Goal: Transaction & Acquisition: Purchase product/service

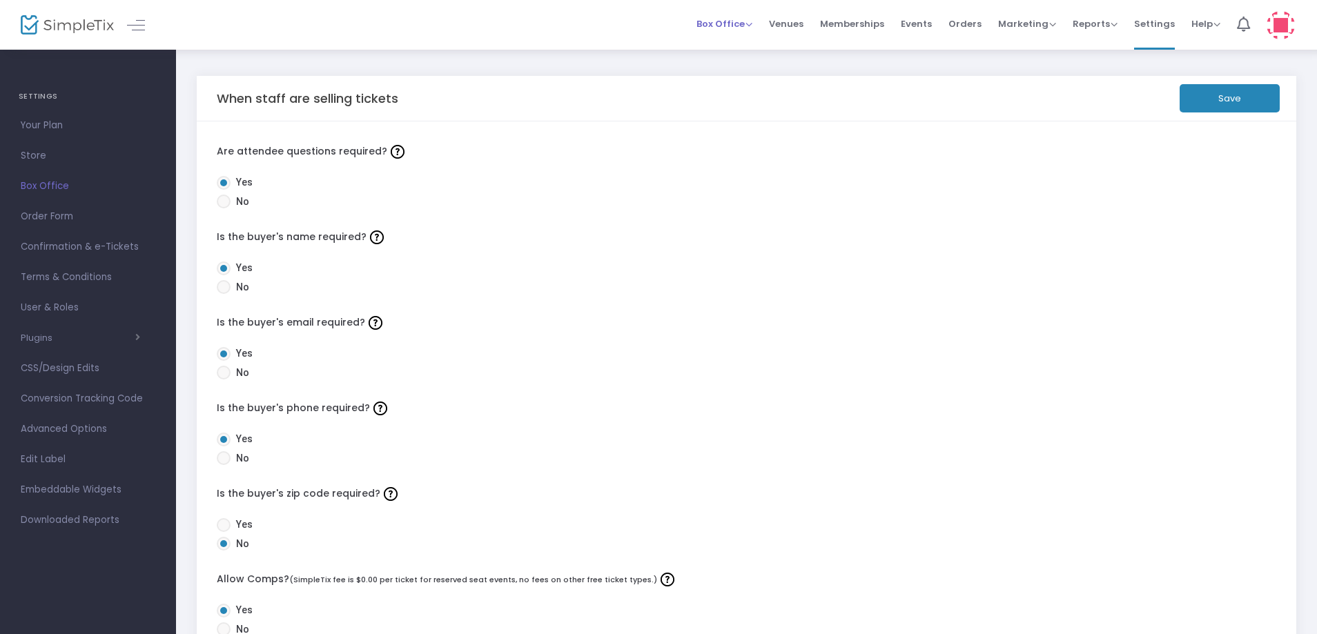
click at [723, 26] on span "Box Office" at bounding box center [725, 23] width 56 height 13
click at [726, 48] on li "Sell Tickets" at bounding box center [746, 46] width 99 height 27
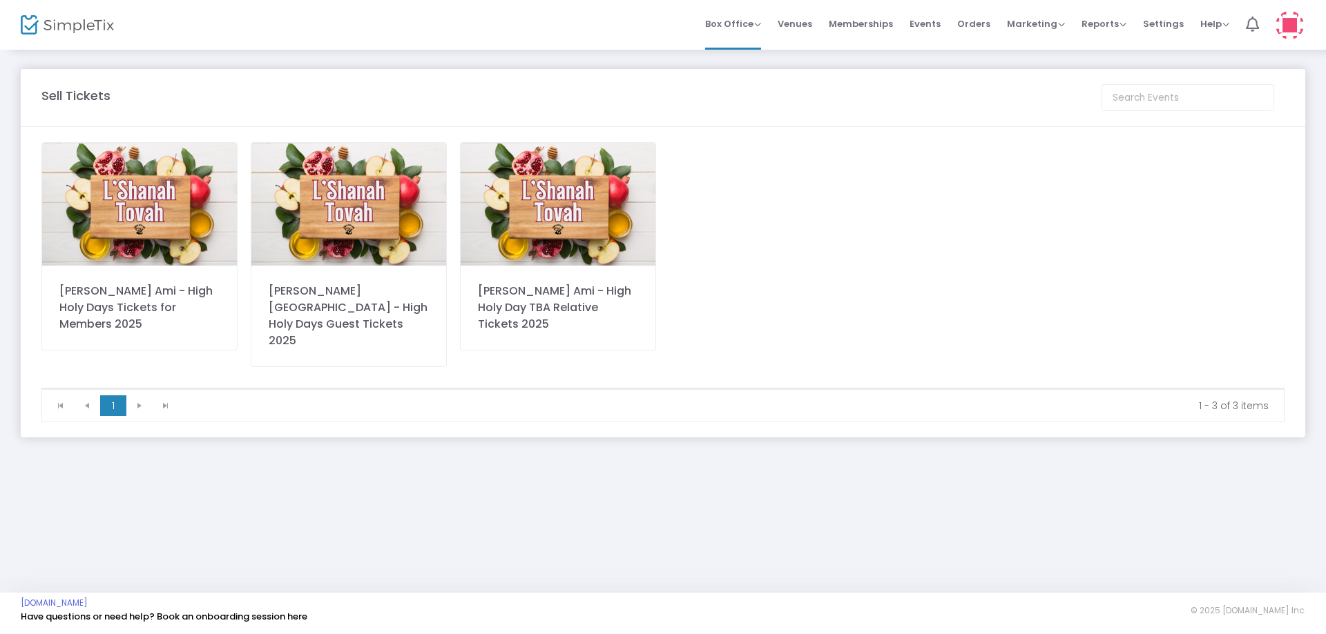
click at [543, 300] on div "Temple Beth Ami - High Holy Day TBA Relative Tickets 2025" at bounding box center [558, 308] width 160 height 50
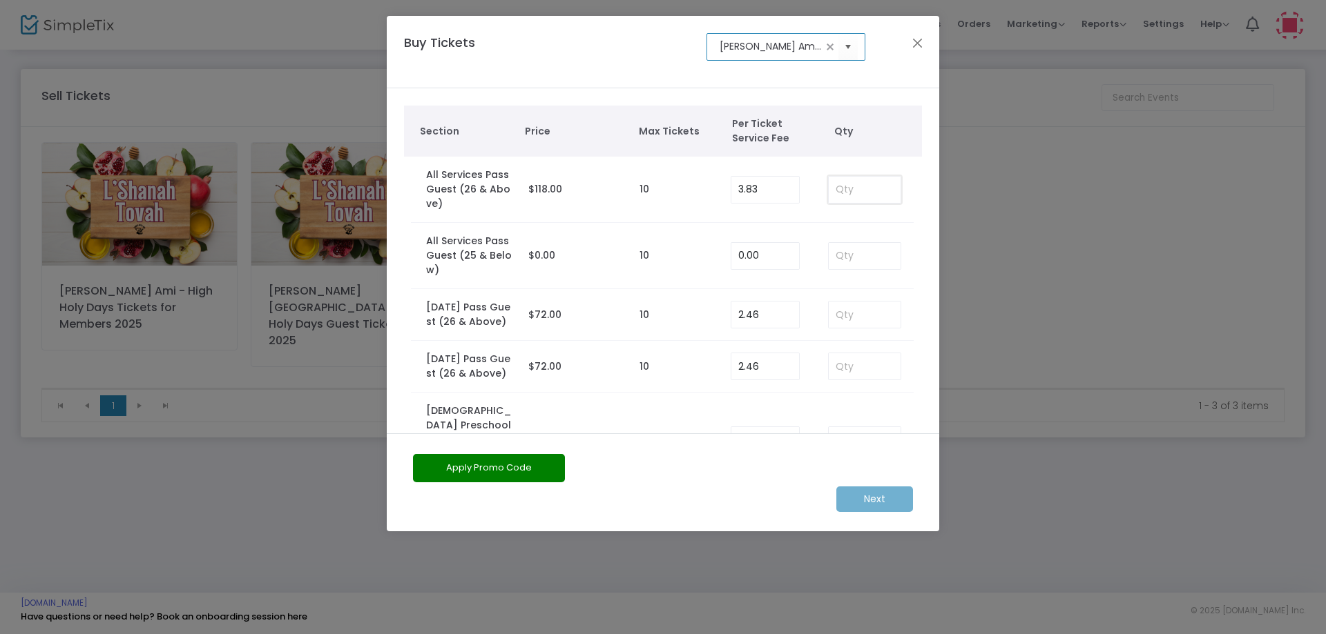
click at [855, 188] on input at bounding box center [864, 190] width 72 height 26
type input "1"
click at [864, 501] on m-button "Next" at bounding box center [874, 500] width 77 height 26
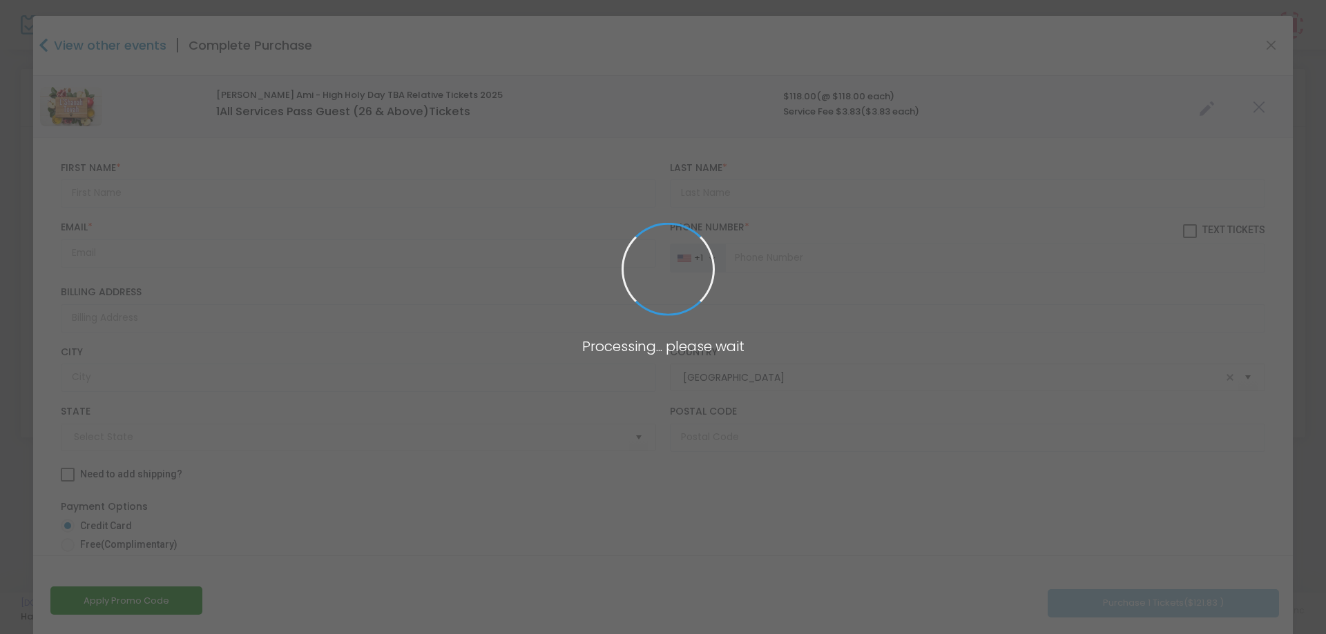
type input "Maryland"
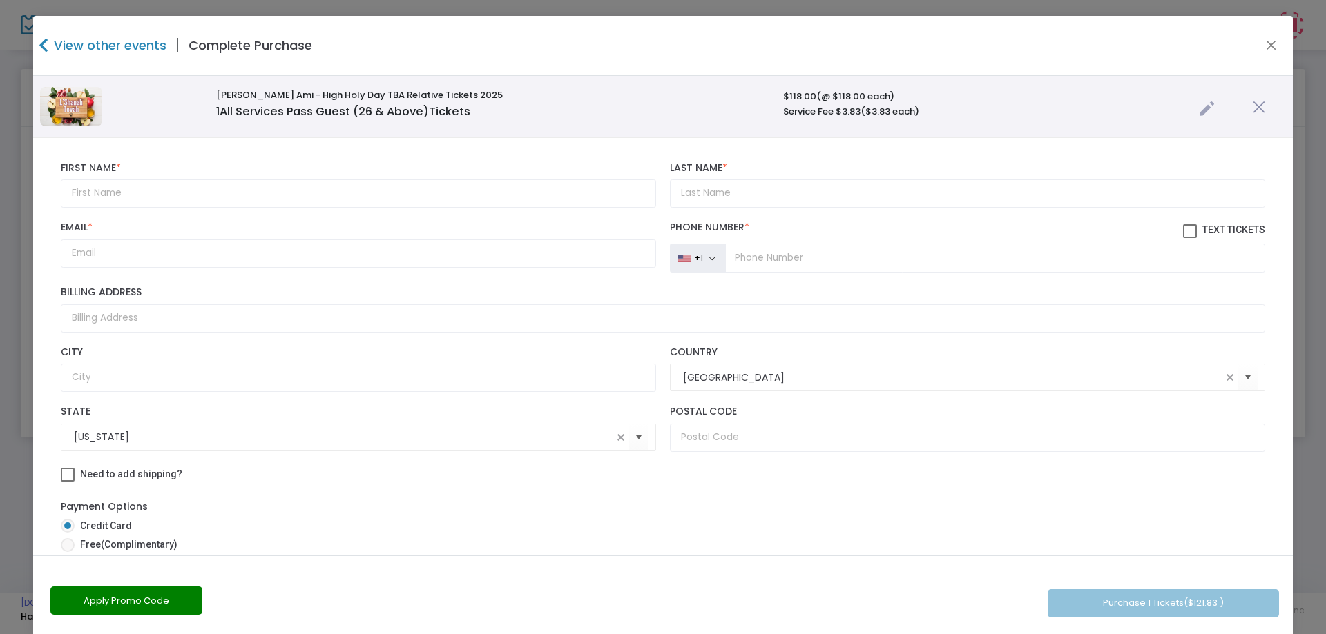
scroll to position [190, 0]
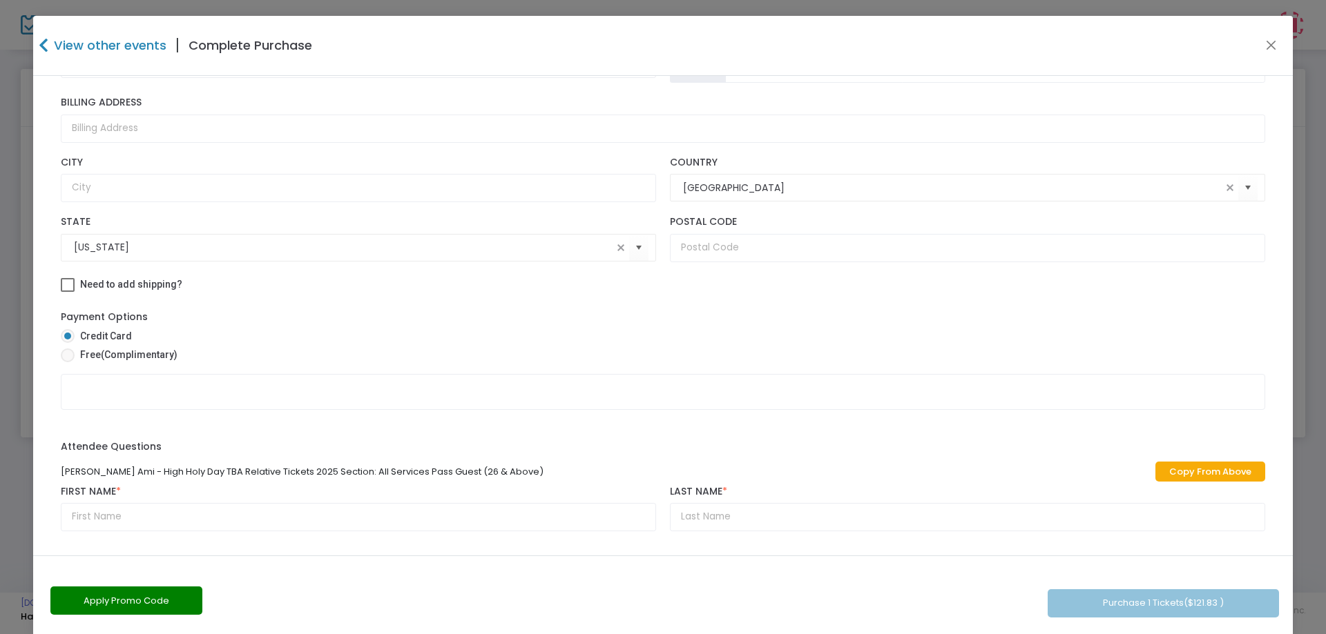
click at [81, 358] on span "Free (Complimentary)" at bounding box center [126, 355] width 103 height 14
click at [68, 362] on input "Free (Complimentary)" at bounding box center [67, 362] width 1 height 1
radio input "true"
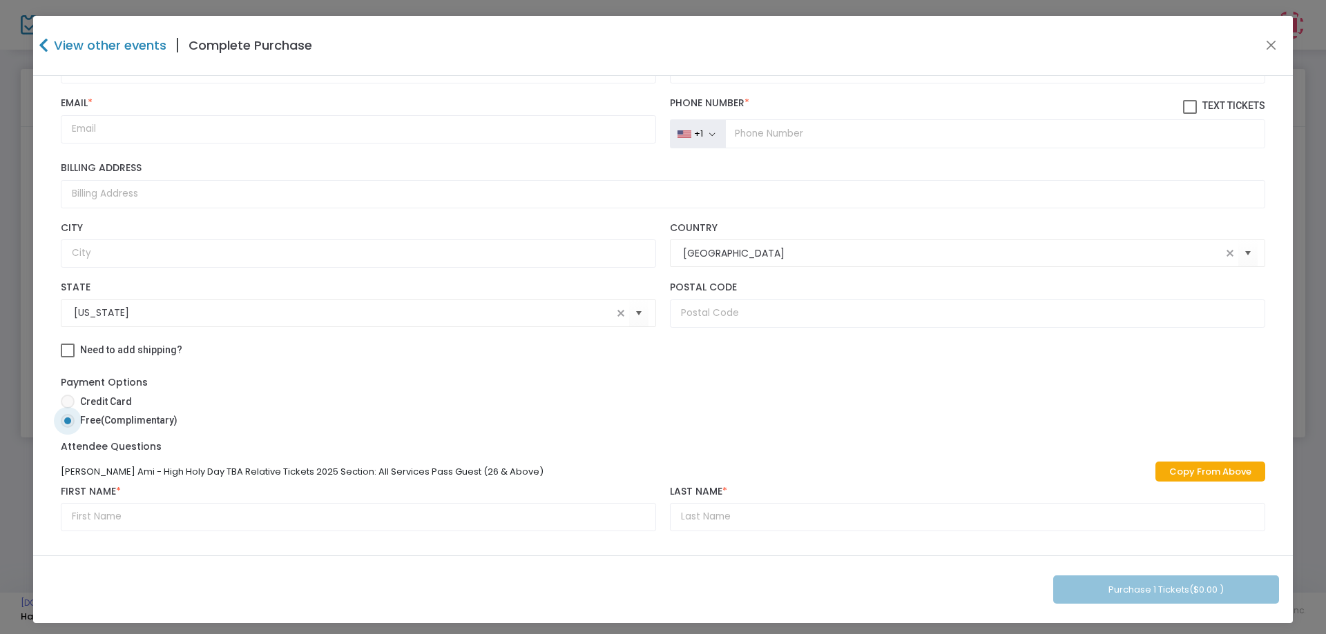
scroll to position [0, 0]
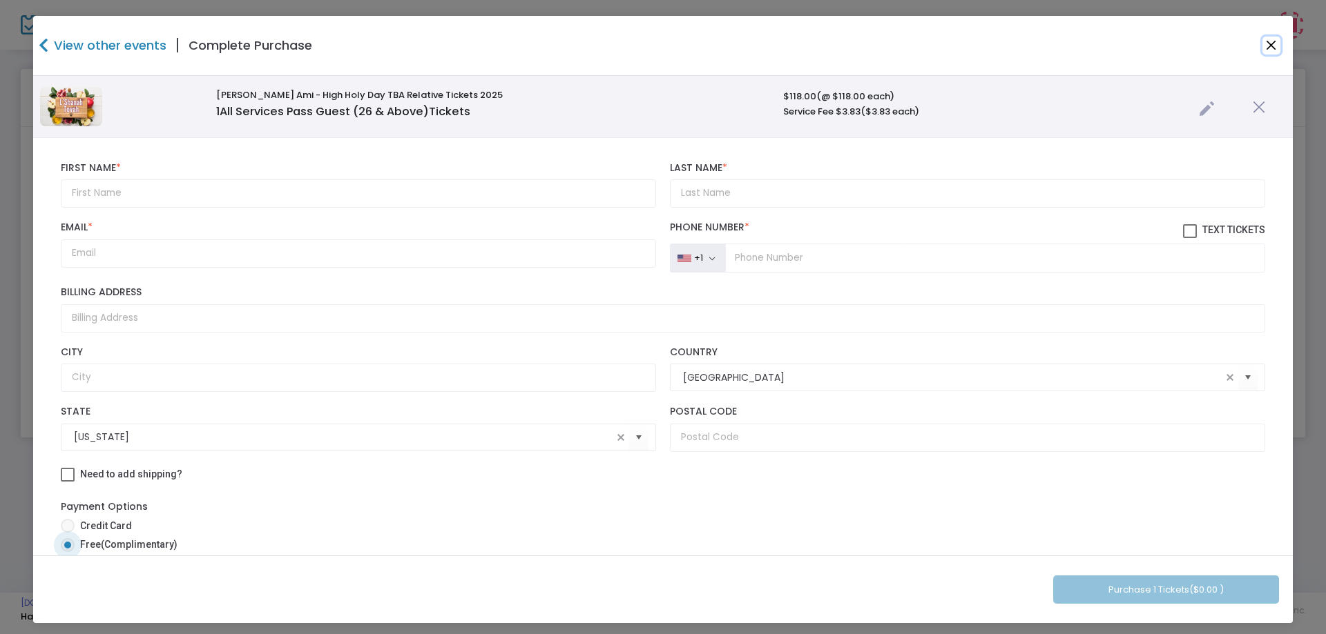
click at [1263, 46] on button "Close" at bounding box center [1271, 46] width 18 height 18
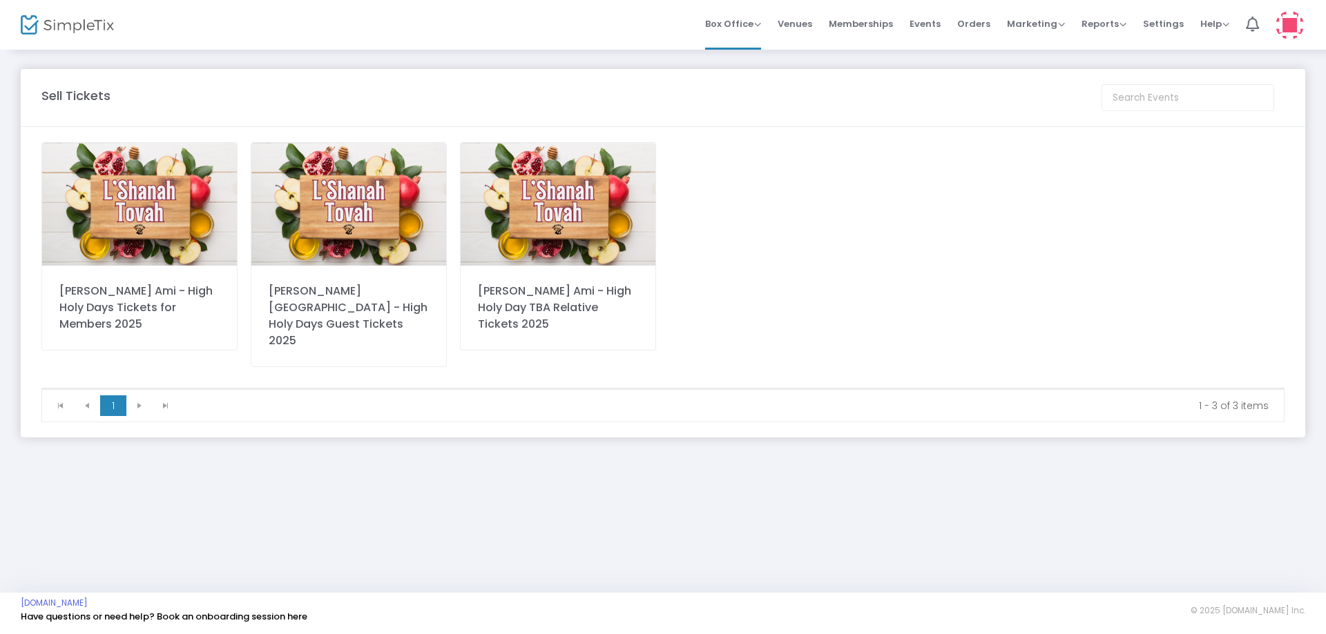
click at [554, 292] on div "Temple Beth Ami - High Holy Day TBA Relative Tickets 2025" at bounding box center [558, 308] width 160 height 50
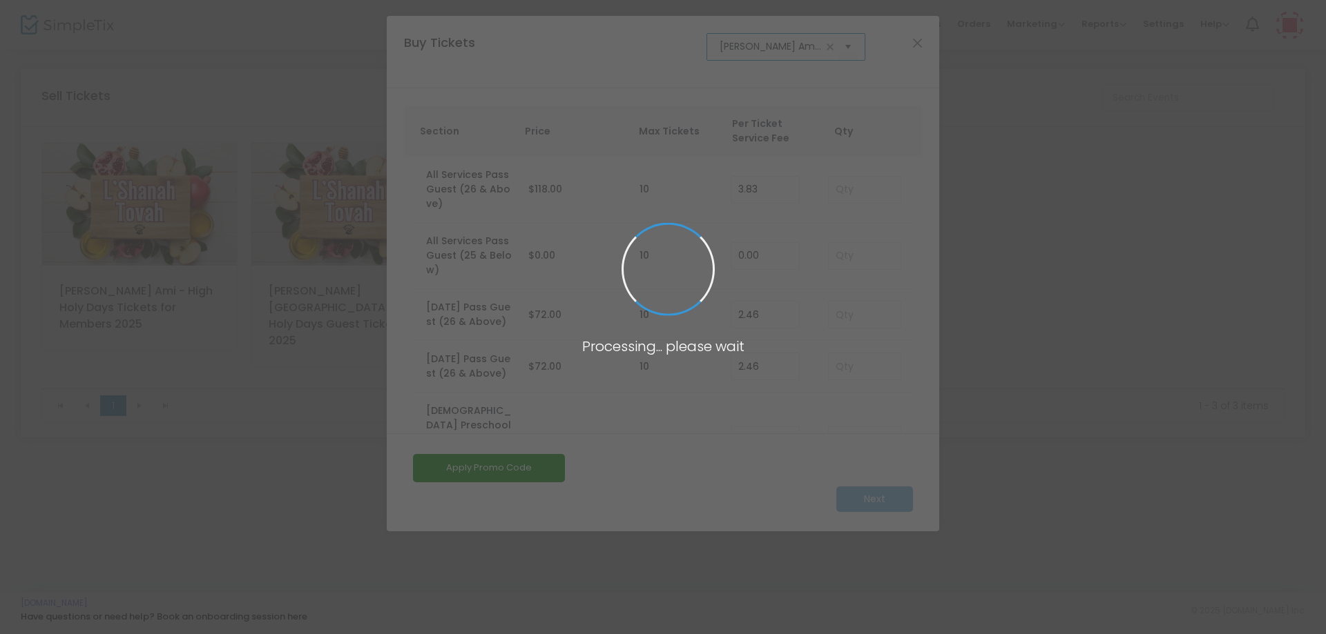
scroll to position [0, 178]
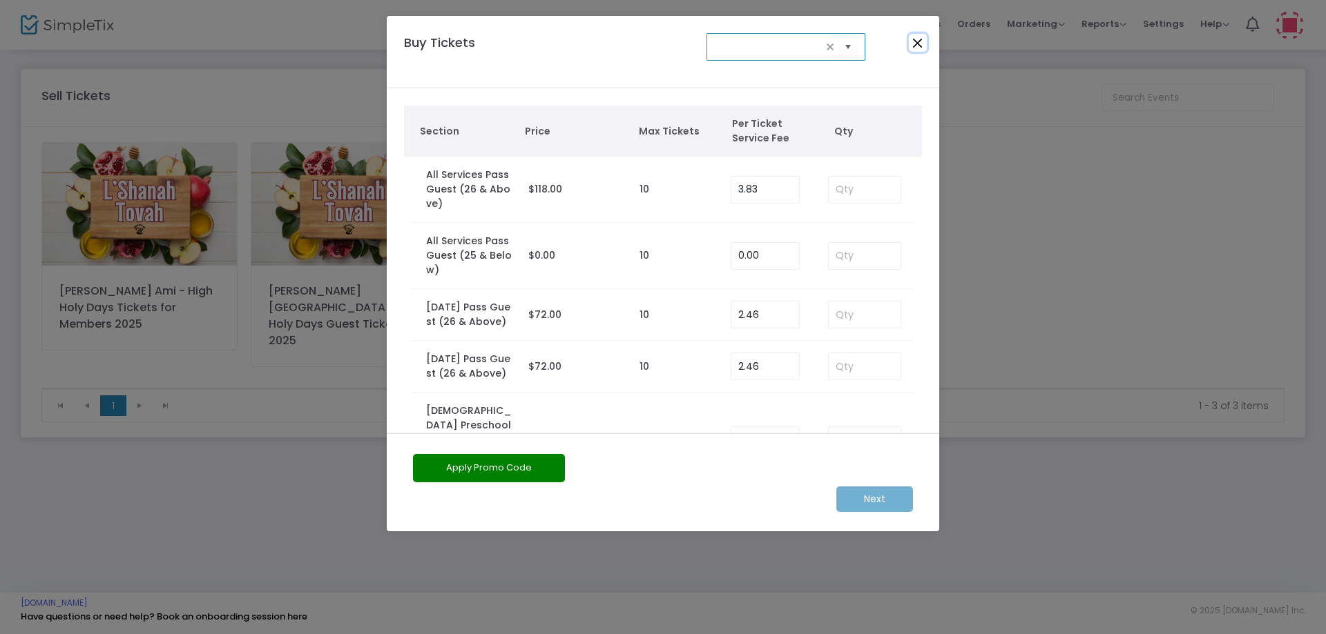
click at [922, 39] on button "Close" at bounding box center [918, 43] width 18 height 18
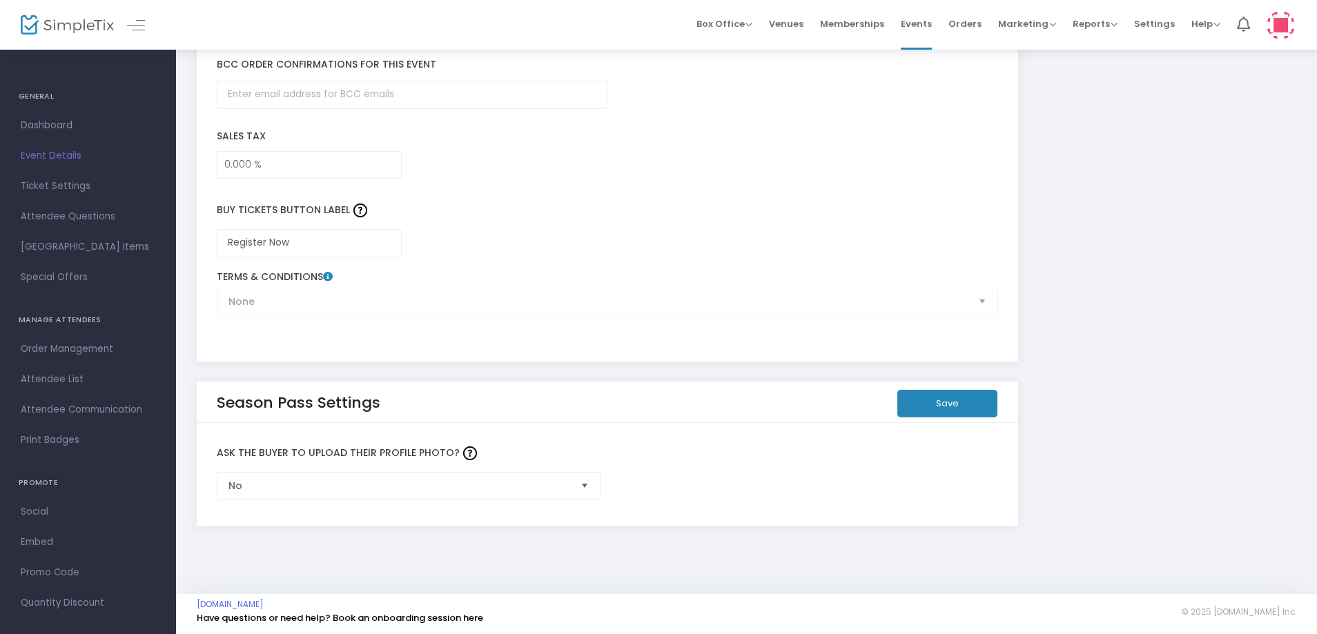
scroll to position [2077, 0]
click at [926, 29] on span "Events" at bounding box center [916, 23] width 31 height 35
